Goal: Information Seeking & Learning: Check status

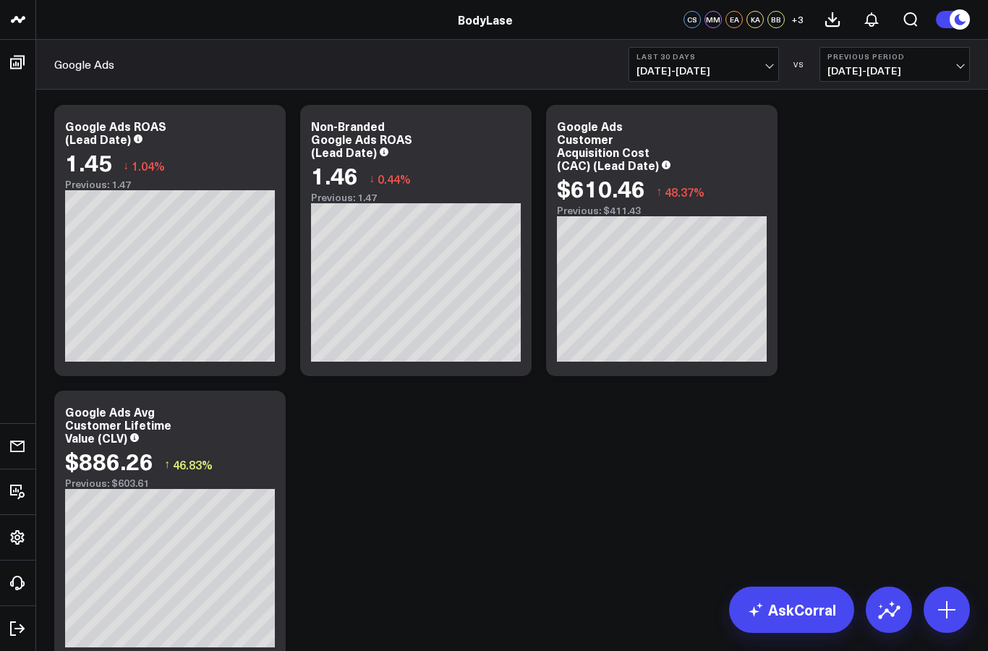
click at [724, 73] on span "[DATE] - [DATE]" at bounding box center [704, 71] width 135 height 12
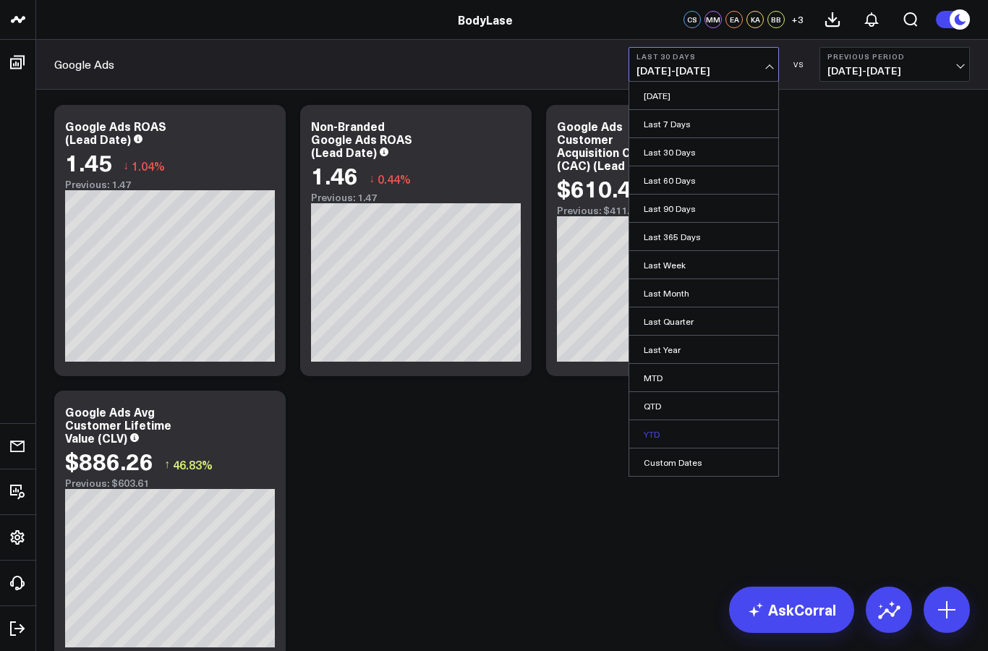
click at [692, 431] on link "YTD" at bounding box center [703, 433] width 149 height 27
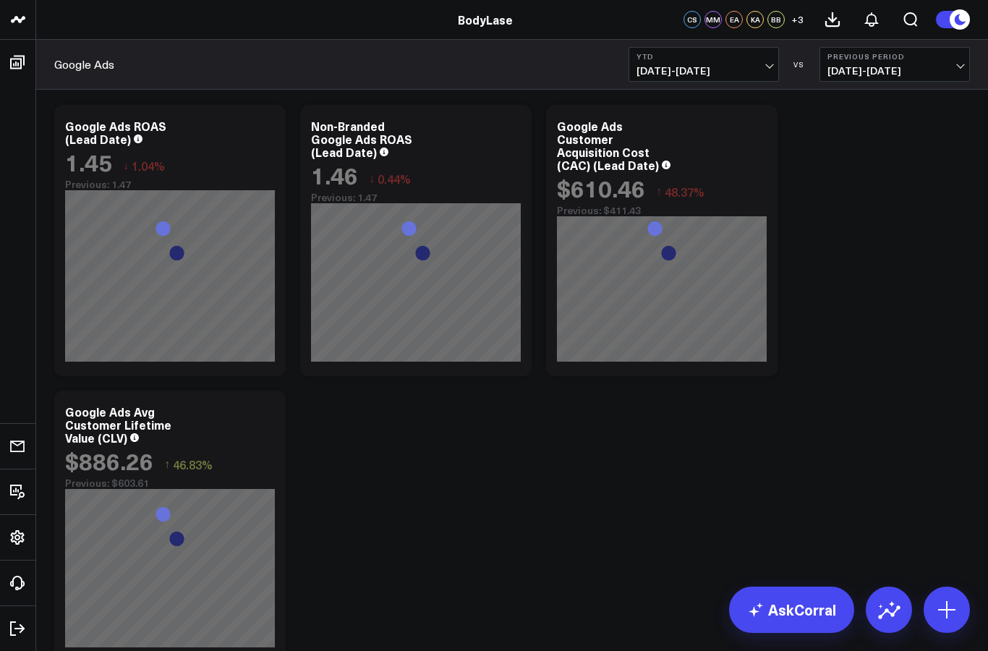
click at [909, 62] on button "Previous Period [DATE] - [DATE]" at bounding box center [895, 64] width 151 height 35
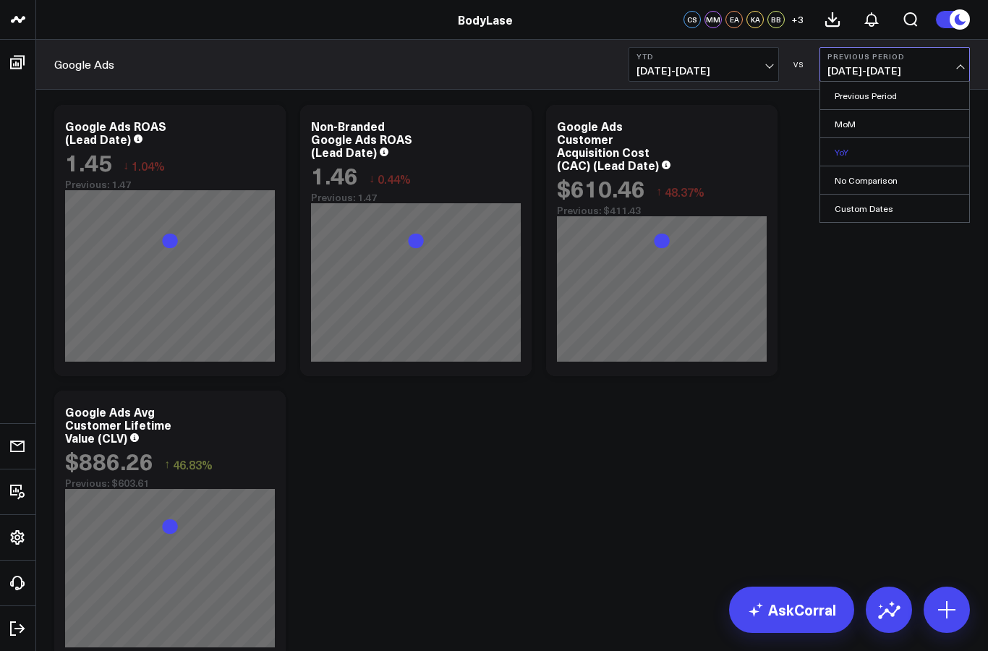
click at [868, 145] on link "YoY" at bounding box center [895, 151] width 149 height 27
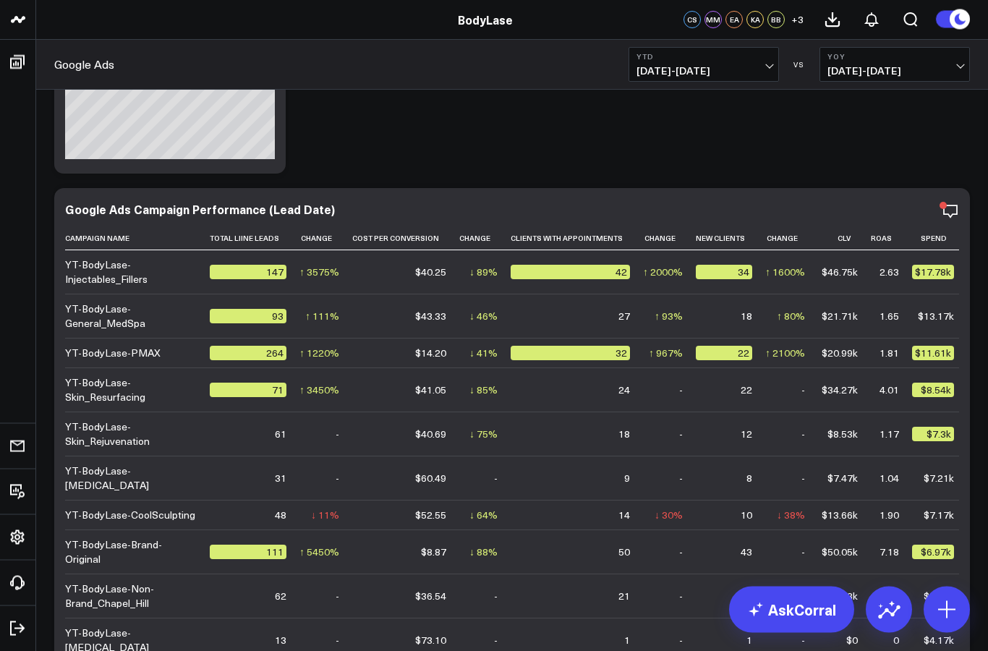
scroll to position [558, 0]
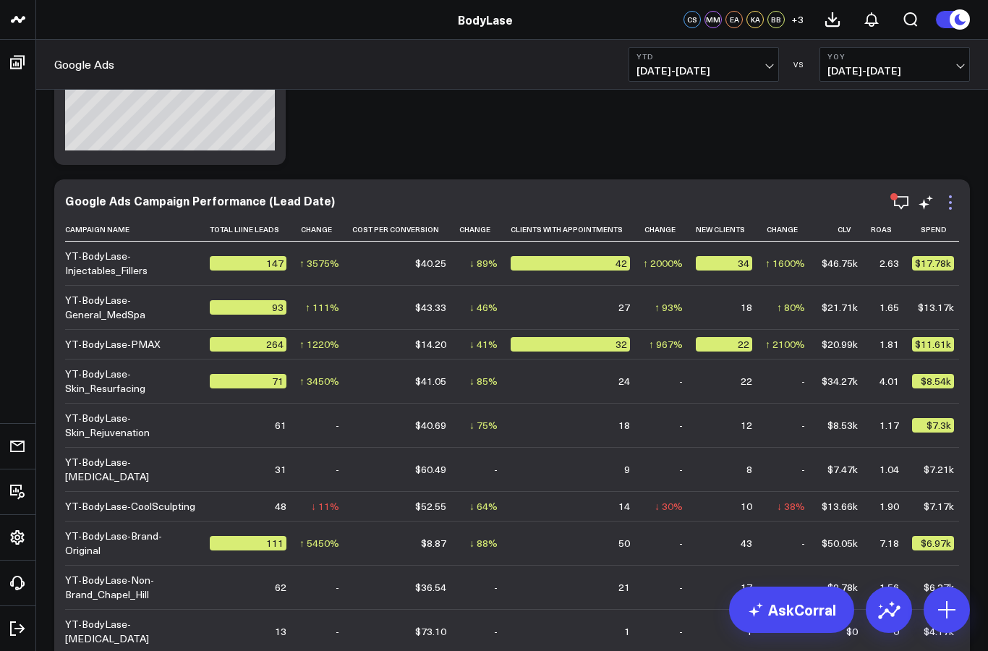
click at [942, 211] on icon at bounding box center [950, 202] width 17 height 17
click at [901, 195] on icon "button" at bounding box center [901, 202] width 17 height 17
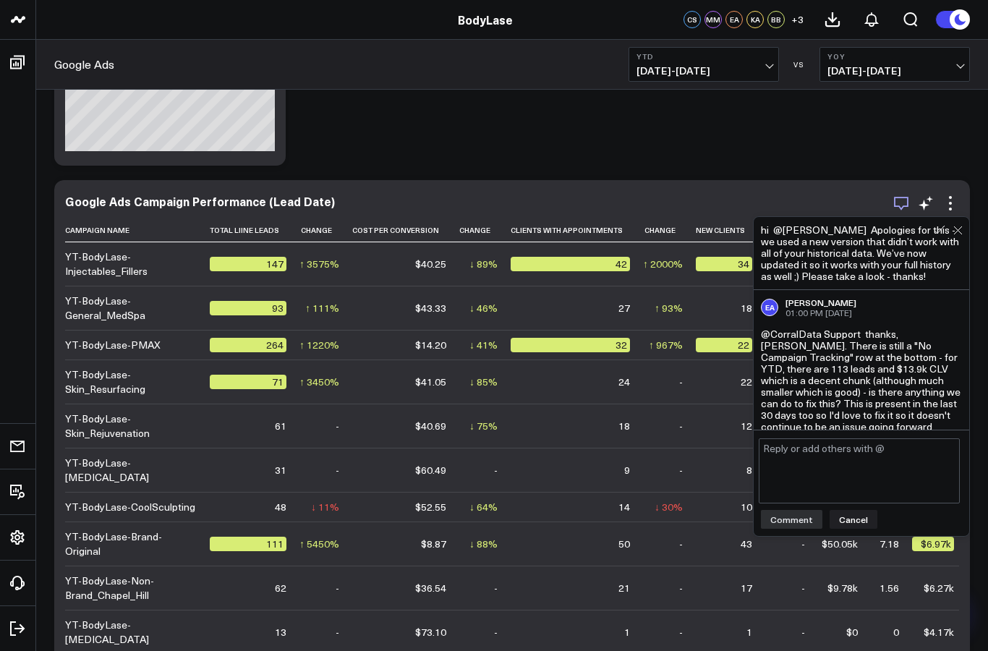
scroll to position [493, 0]
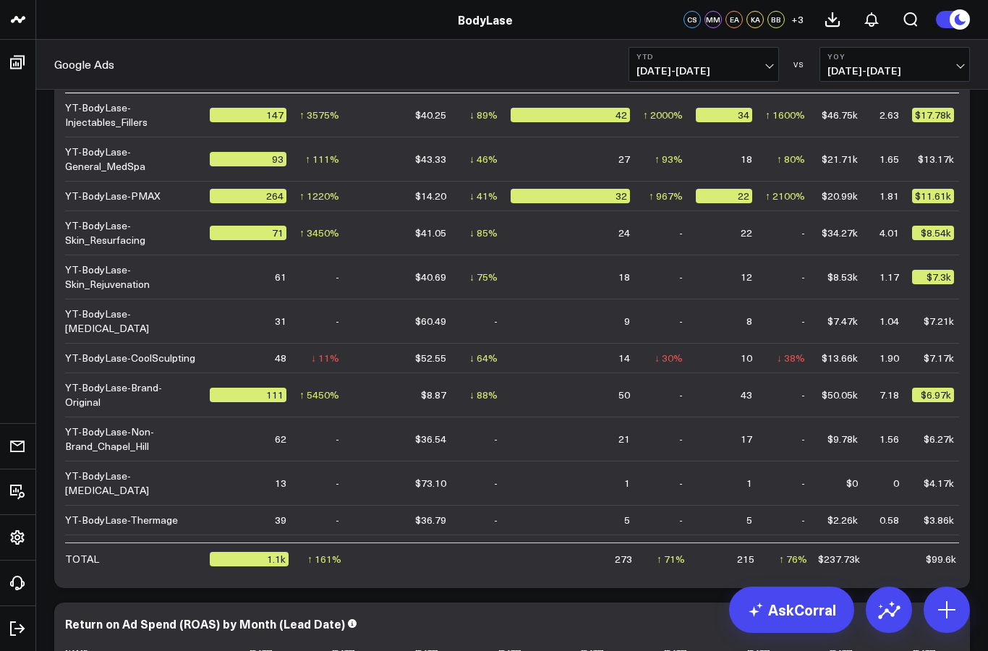
scroll to position [711, 0]
